Goal: Transaction & Acquisition: Purchase product/service

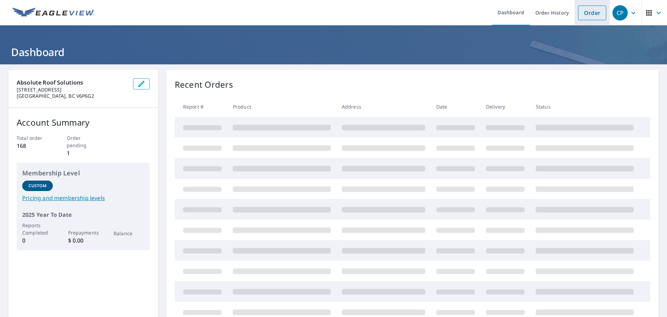
drag, startPoint x: 0, startPoint y: 0, endPoint x: 589, endPoint y: 14, distance: 589.4
click at [589, 14] on link "Order" at bounding box center [592, 13] width 28 height 15
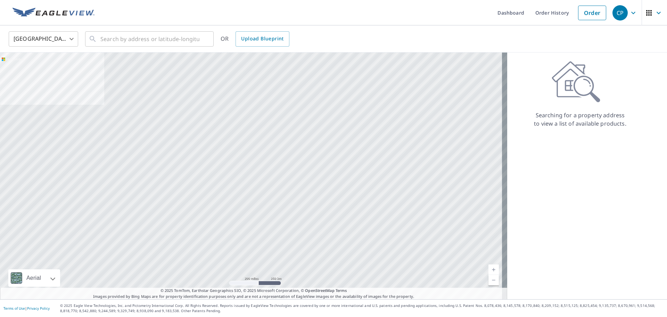
click at [48, 39] on body "CP CP Dashboard Order History Order CP United States US ​ ​ OR Upload Blueprint…" at bounding box center [333, 158] width 667 height 317
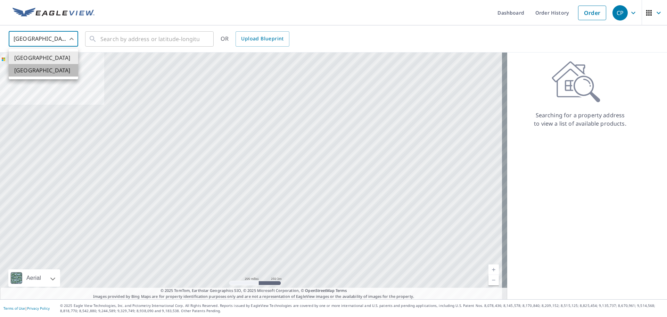
click at [47, 71] on li "[GEOGRAPHIC_DATA]" at bounding box center [44, 70] width 70 height 13
type input "CA"
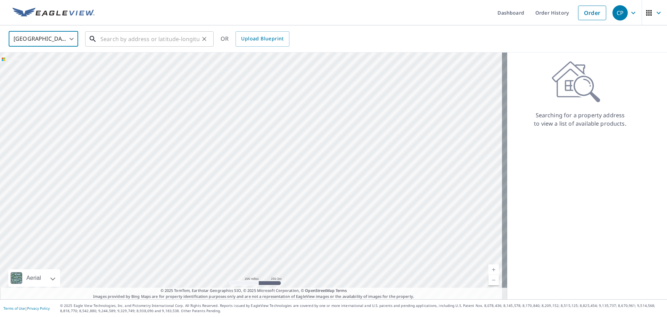
click at [130, 43] on input "text" at bounding box center [149, 38] width 99 height 19
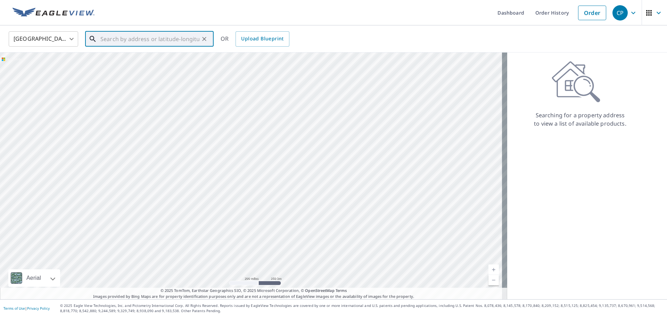
paste input "[STREET_ADDRESS]"
click at [155, 58] on span "[STREET_ADDRESS]" at bounding box center [153, 59] width 109 height 8
type input "[STREET_ADDRESS]"
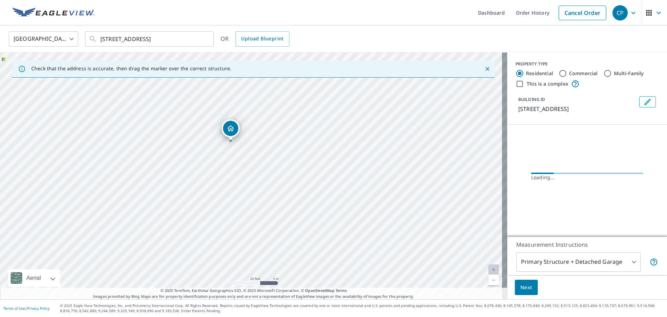
drag, startPoint x: 242, startPoint y: 148, endPoint x: 230, endPoint y: 127, distance: 23.9
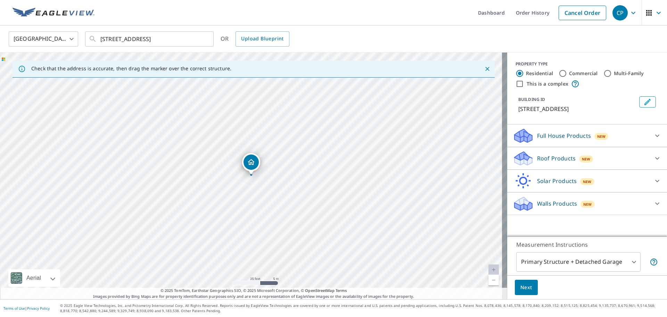
click at [546, 157] on p "Roof Products" at bounding box center [556, 158] width 39 height 8
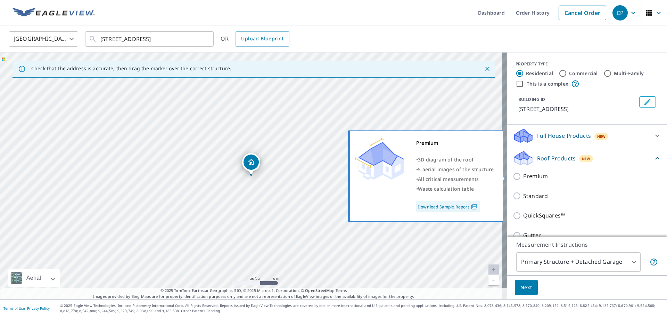
click at [513, 176] on input "Premium" at bounding box center [518, 176] width 10 height 8
checkbox input "true"
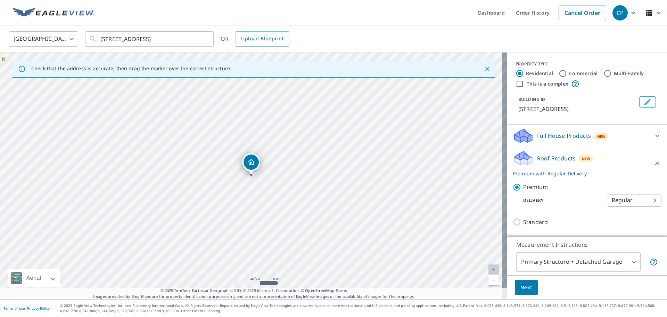
click at [522, 287] on span "Next" at bounding box center [527, 287] width 12 height 9
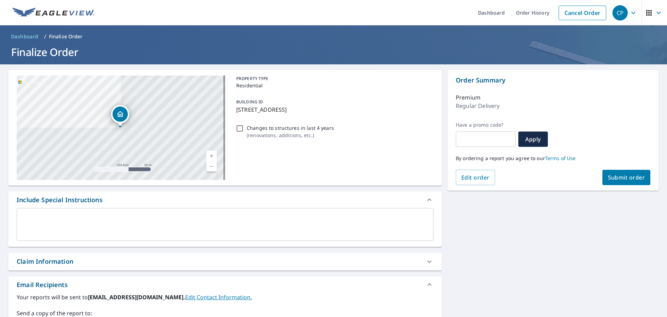
scroll to position [104, 0]
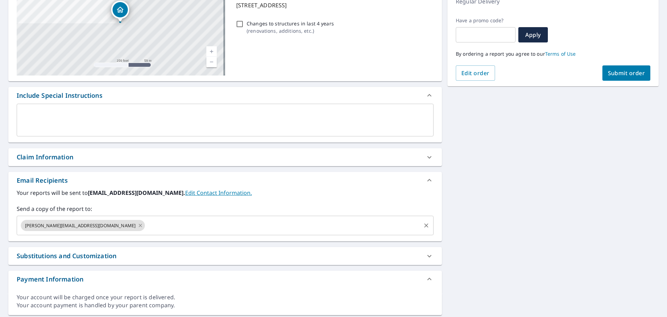
click at [138, 226] on icon at bounding box center [141, 225] width 6 height 8
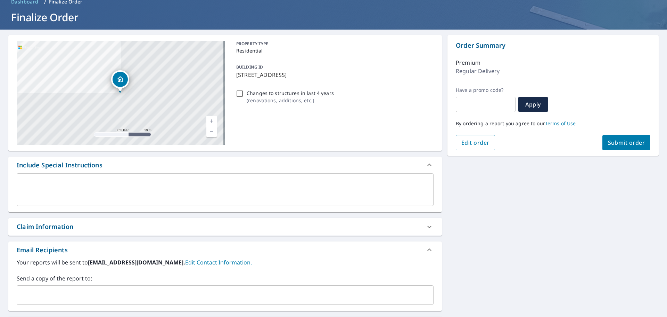
click at [614, 147] on button "Submit order" at bounding box center [627, 142] width 48 height 15
checkbox input "true"
